Goal: Task Accomplishment & Management: Use online tool/utility

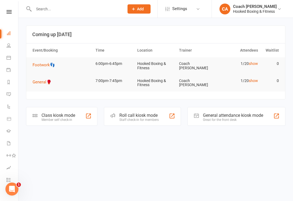
click at [13, 188] on icon "Open Intercom Messenger" at bounding box center [12, 189] width 9 height 9
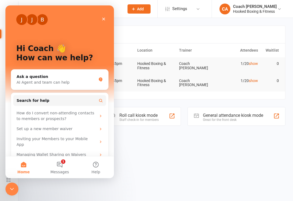
click at [60, 169] on button "1 Messages" at bounding box center [60, 167] width 36 height 22
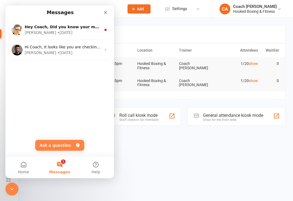
click at [138, 0] on html "Prospect Member Non-attending contact Grading event Task Membership plan Bulk m…" at bounding box center [146, 0] width 293 height 0
click at [106, 12] on icon "Close" at bounding box center [105, 12] width 3 height 3
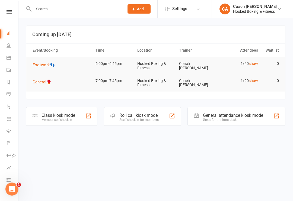
click at [8, 58] on icon at bounding box center [9, 57] width 4 height 4
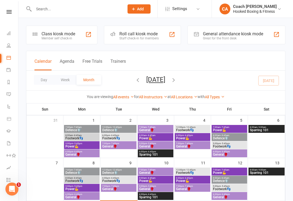
click at [11, 187] on icon "Open Intercom Messenger" at bounding box center [12, 189] width 9 height 9
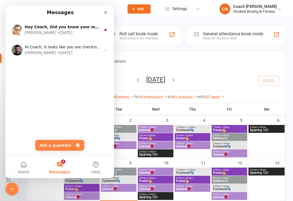
click at [68, 33] on div "[PERSON_NAME] • [DATE]" at bounding box center [63, 33] width 77 height 6
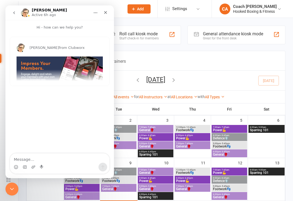
click at [106, 12] on icon "Close" at bounding box center [105, 12] width 3 height 3
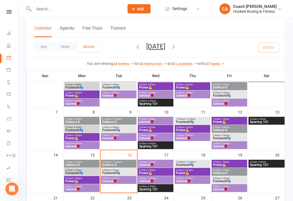
scroll to position [53, 0]
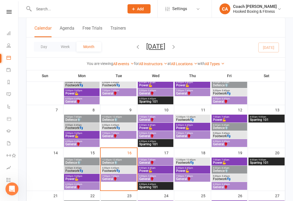
click at [128, 170] on span "Footwork👣" at bounding box center [118, 170] width 33 height 3
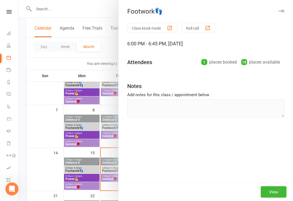
scroll to position [53, 0]
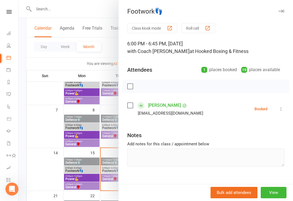
click at [110, 168] on div at bounding box center [155, 100] width 275 height 201
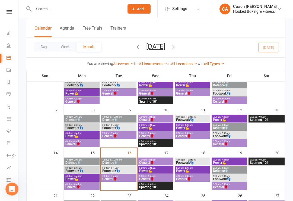
click at [118, 177] on span "- 7:45pm" at bounding box center [114, 176] width 9 height 2
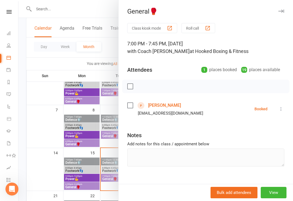
click at [114, 162] on div at bounding box center [155, 100] width 275 height 201
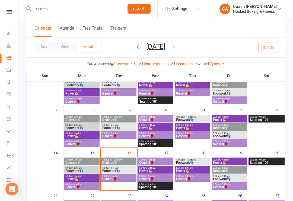
click at [123, 169] on span "Footwork👣" at bounding box center [118, 170] width 33 height 3
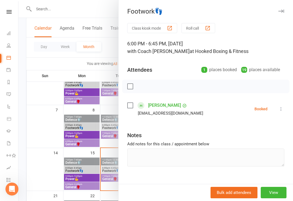
click at [130, 105] on label at bounding box center [129, 105] width 5 height 5
click at [280, 106] on button at bounding box center [281, 109] width 7 height 7
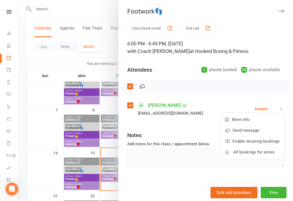
click at [260, 177] on div "Class kiosk mode Roll call 6:00 PM - 6:45 PM, [DATE] with Coach [PERSON_NAME] a…" at bounding box center [206, 108] width 175 height 170
click at [159, 30] on button "Class kiosk mode" at bounding box center [152, 28] width 50 height 10
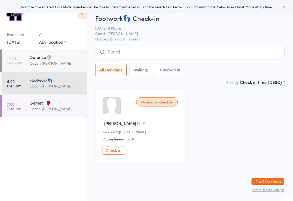
click at [118, 154] on button "Check in" at bounding box center [114, 150] width 22 height 8
